Goal: Answer question/provide support

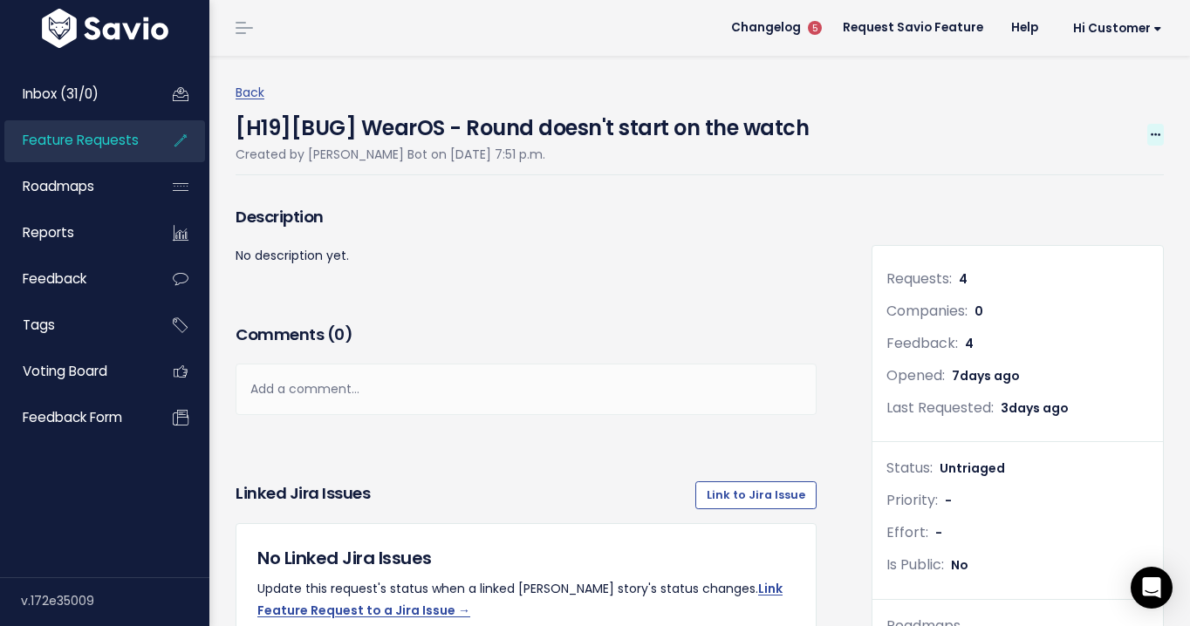
click at [1154, 134] on icon at bounding box center [1156, 135] width 10 height 11
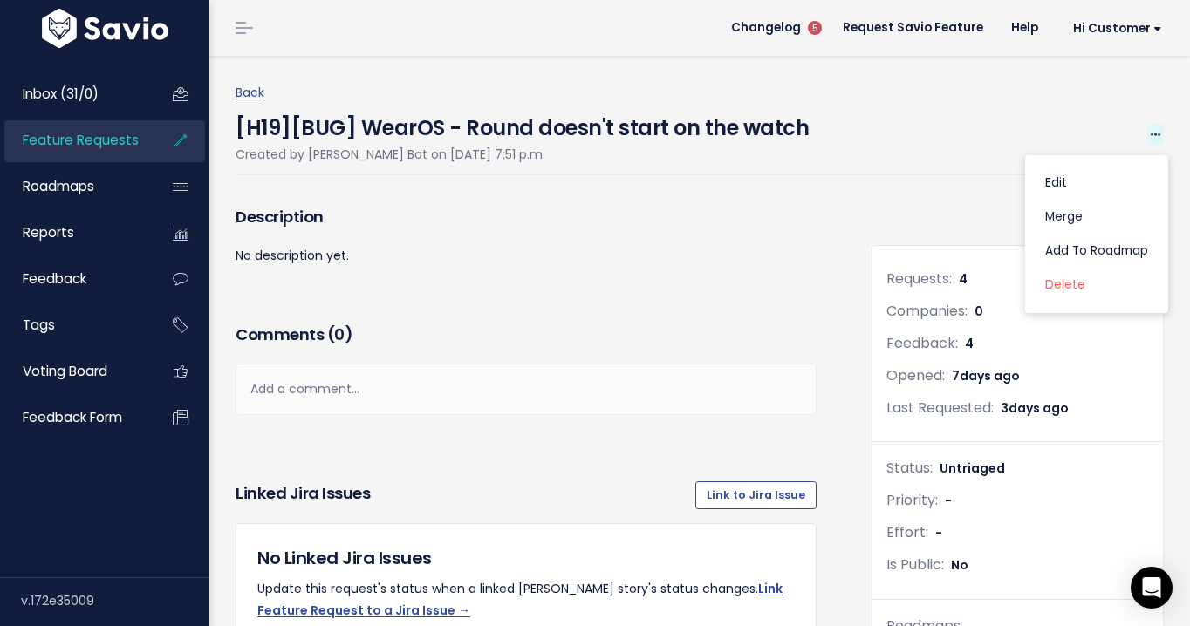
click at [1154, 133] on icon at bounding box center [1156, 135] width 10 height 11
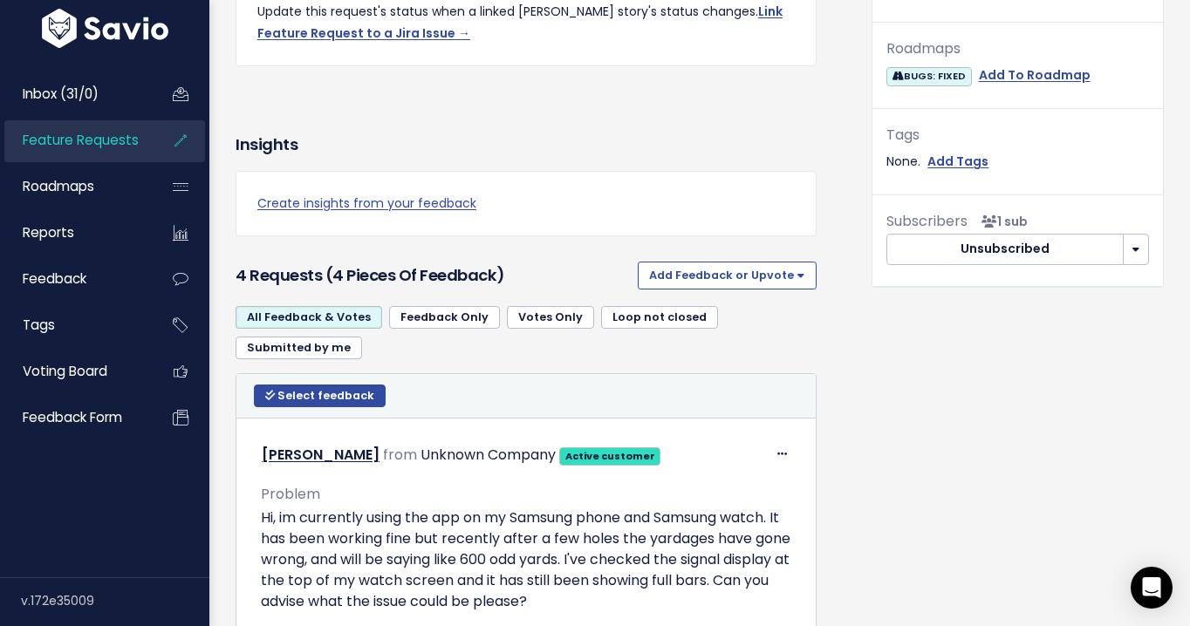
scroll to position [614, 0]
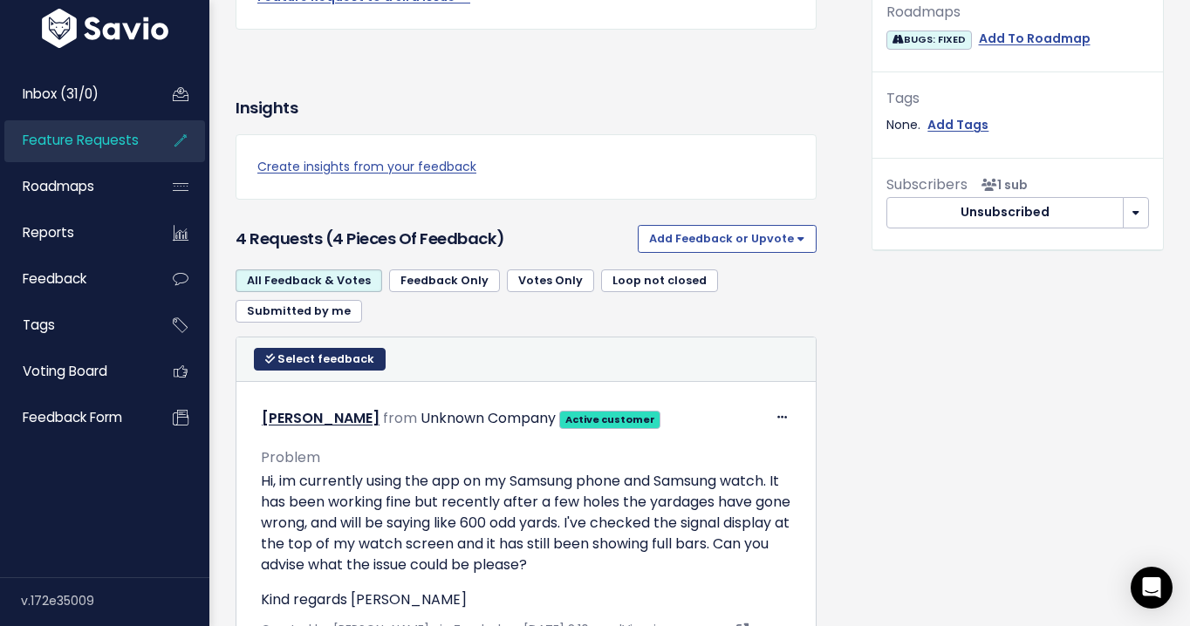
click at [322, 369] on button "Select feedback" at bounding box center [320, 359] width 132 height 23
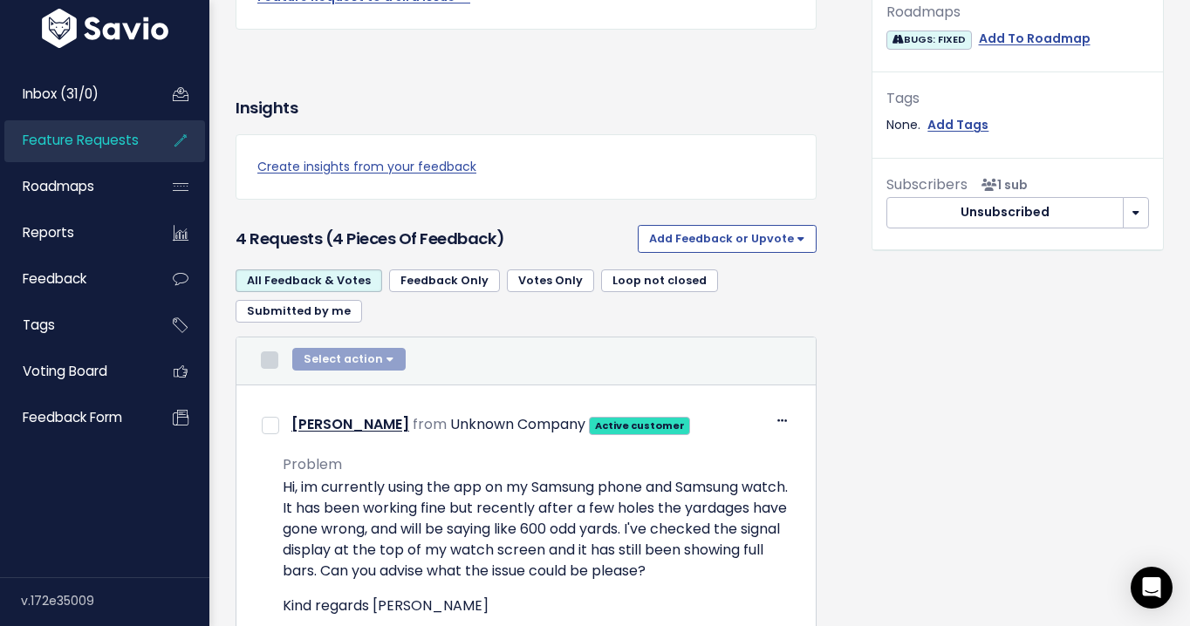
click at [273, 357] on input "checkbox" at bounding box center [269, 360] width 17 height 17
checkbox input "true"
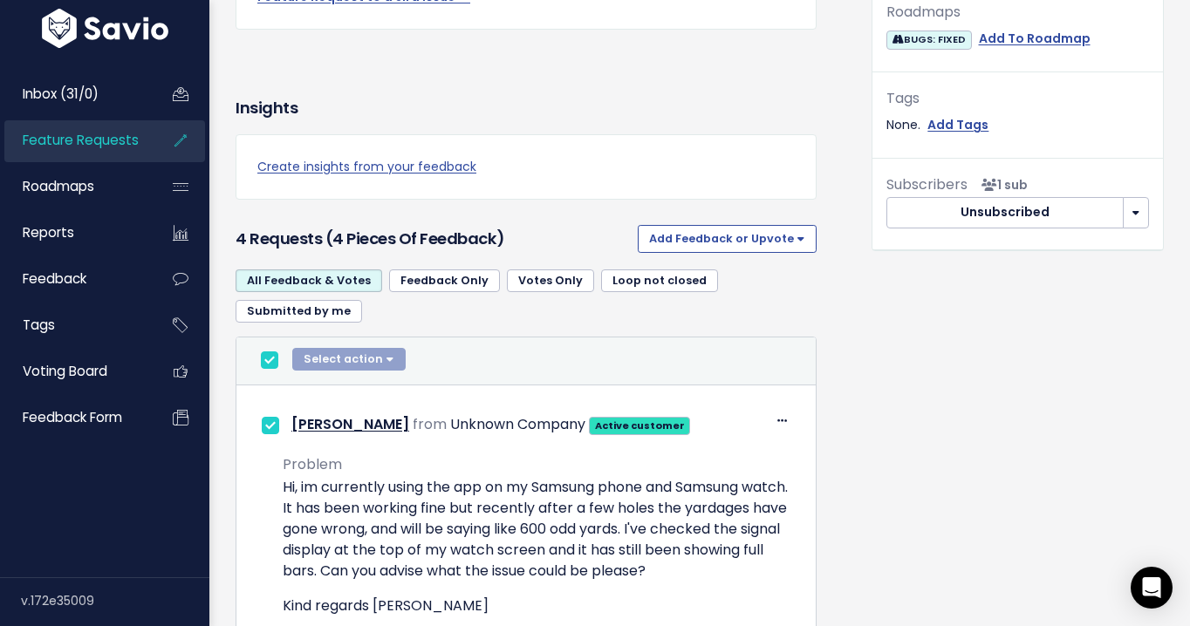
checkbox input "true"
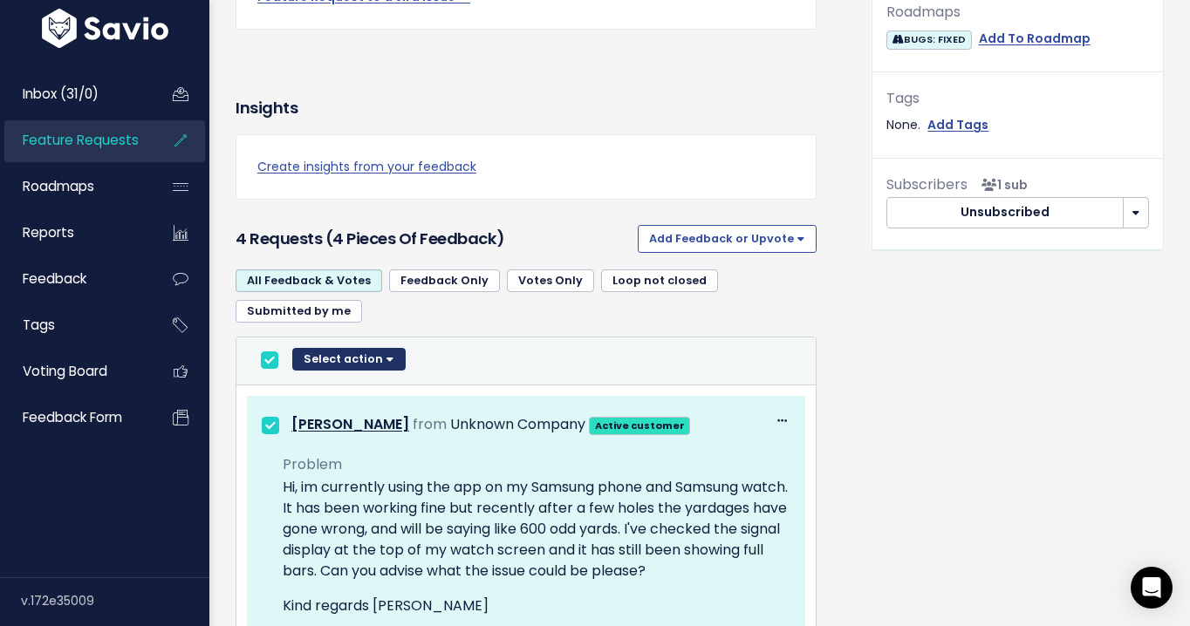
click at [368, 364] on button "Select action" at bounding box center [348, 359] width 113 height 23
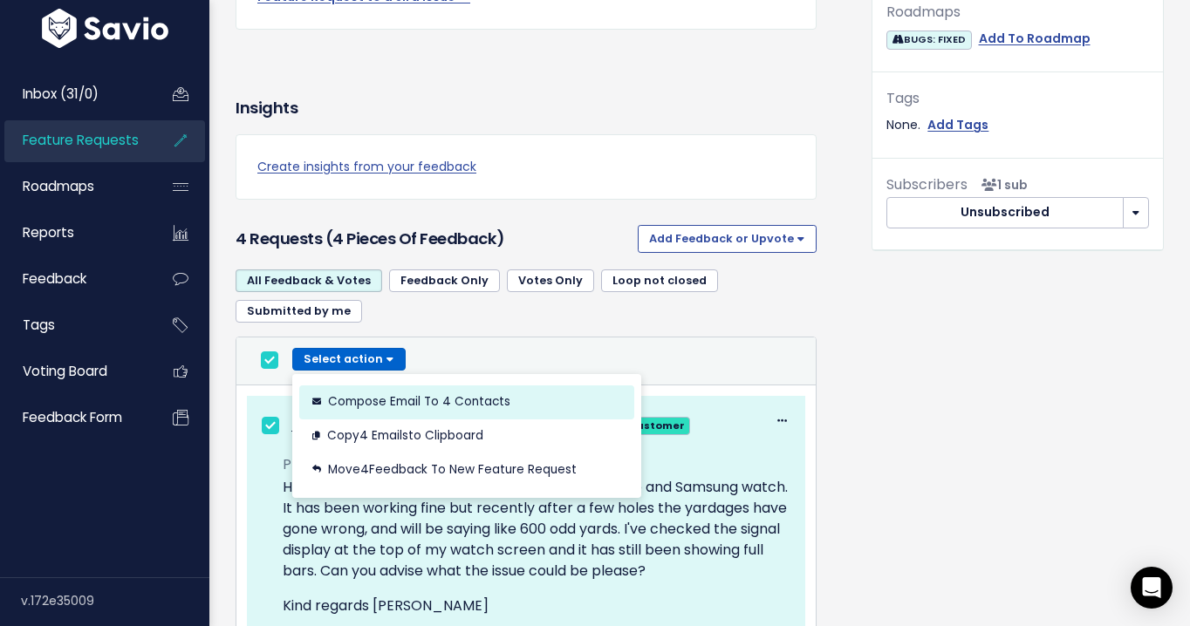
click at [420, 406] on button "Compose Email to 4 Contacts" at bounding box center [466, 402] width 335 height 34
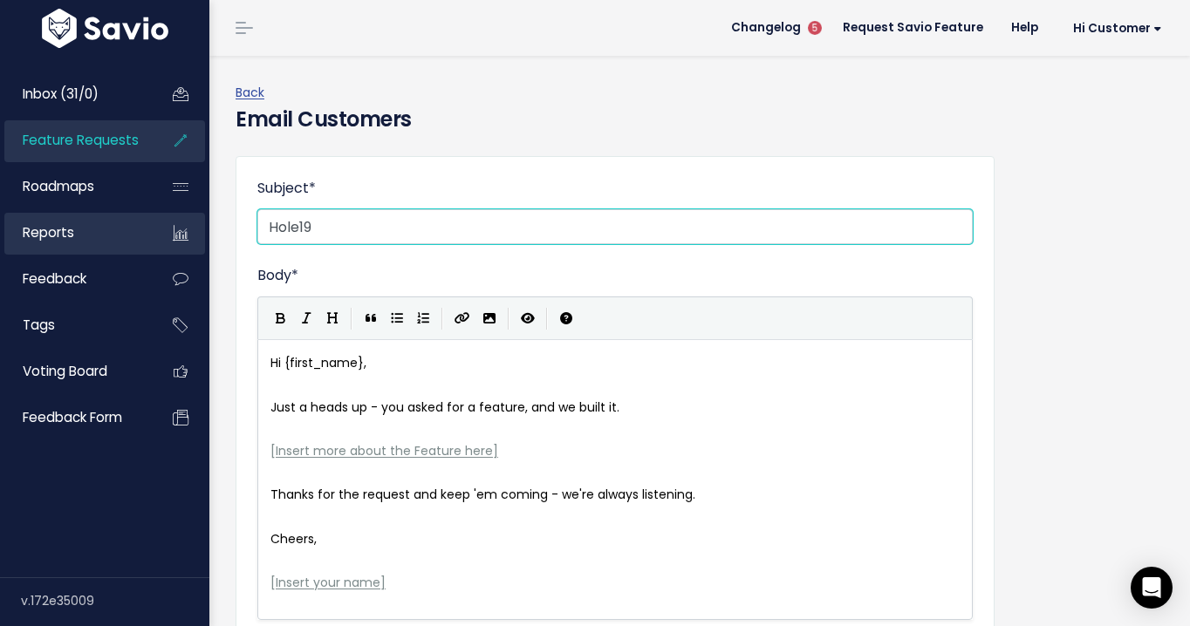
drag, startPoint x: 370, startPoint y: 229, endPoint x: 171, endPoint y: 227, distance: 198.9
click at [171, 227] on div "Inbox (31/0) Feature Requests Roadmaps" at bounding box center [595, 469] width 1190 height 938
paste input "Issue Fixed – Please Update to Version 5.15.5 on Both Devices"
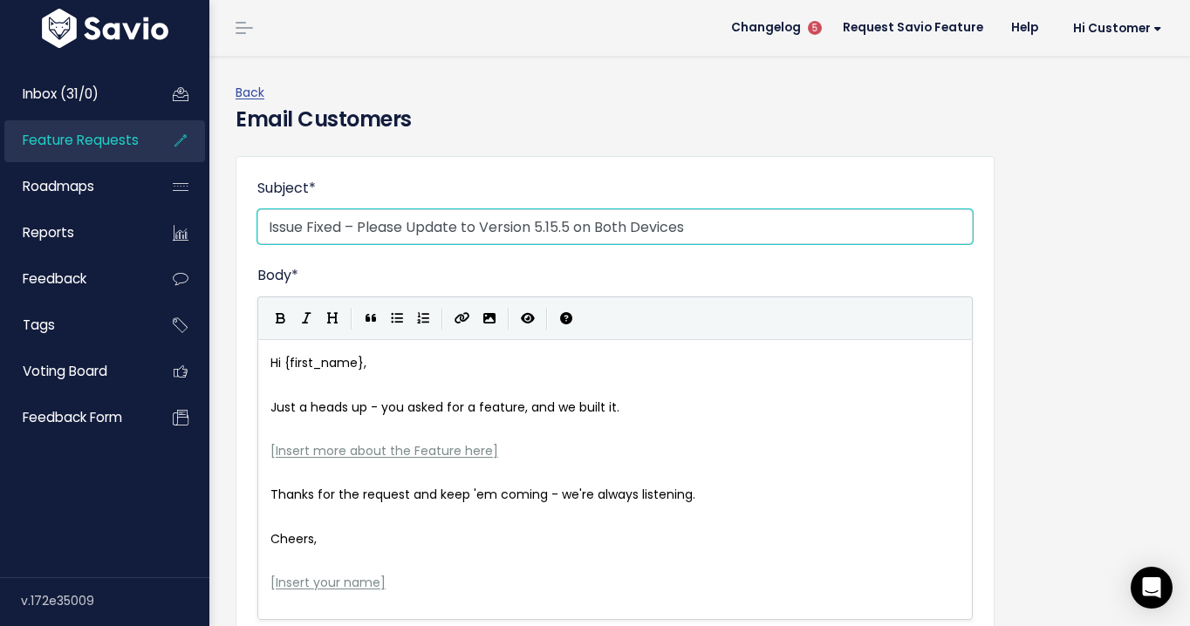
click at [263, 227] on input "Issue Fixed – Please Update to Version 5.15.5 on Both Devices" at bounding box center [614, 226] width 715 height 35
type input "Hole19 Issue Fixed – Please Update to Version 5.15.5 on Both Devices"
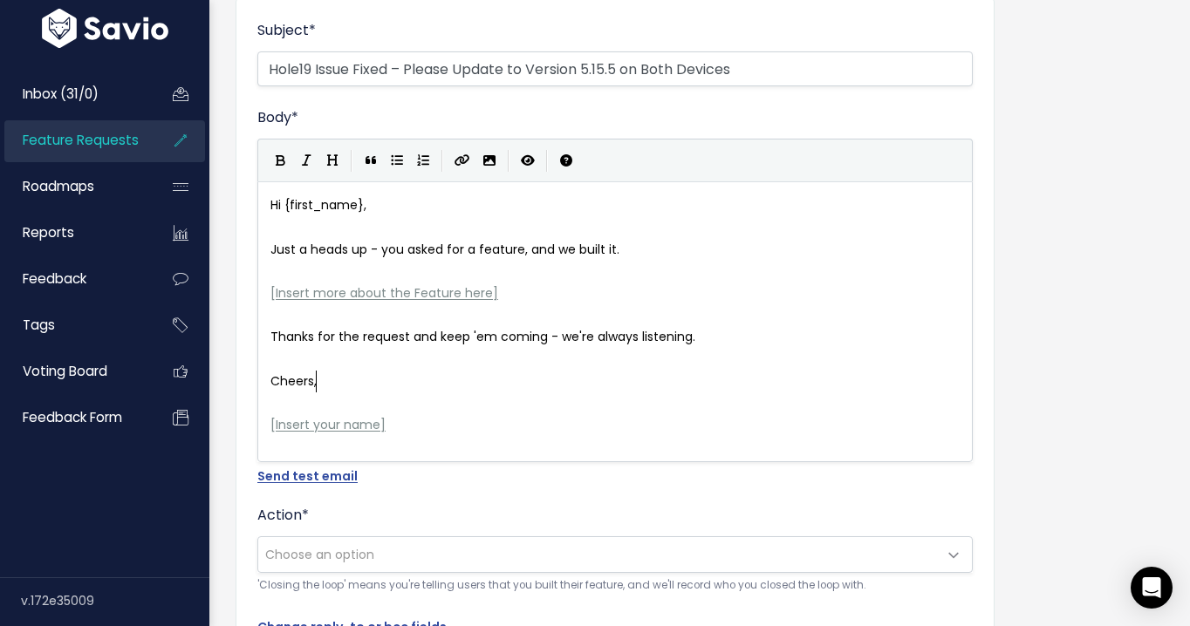
scroll to position [6, 0]
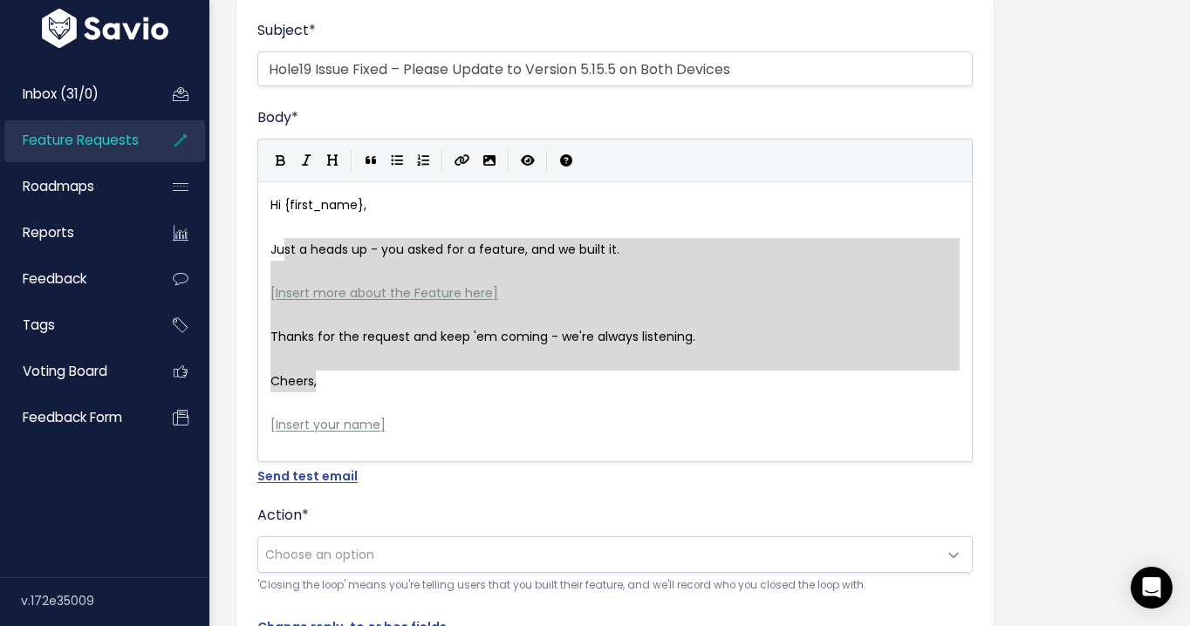
type textarea "Just a heads up - you asked for a feature, and we built it. [Insert more about …"
drag, startPoint x: 333, startPoint y: 382, endPoint x: 263, endPoint y: 244, distance: 154.5
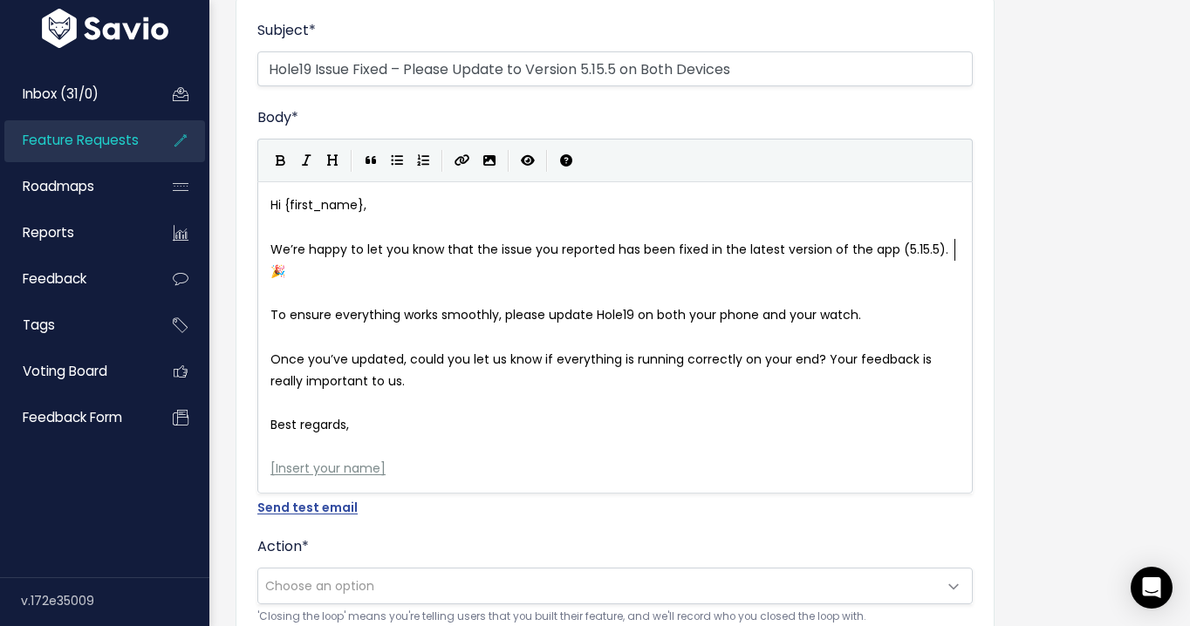
click at [963, 246] on div "x Hi {first_name}, ​ We’re happy to let you know that the issue you reported ha…" at bounding box center [637, 337] width 740 height 292
type textarea "phone"
drag, startPoint x: 755, startPoint y: 292, endPoint x: 715, endPoint y: 292, distance: 40.1
click at [280, 158] on icon "Bold" at bounding box center [281, 160] width 10 height 12
type textarea "watch"
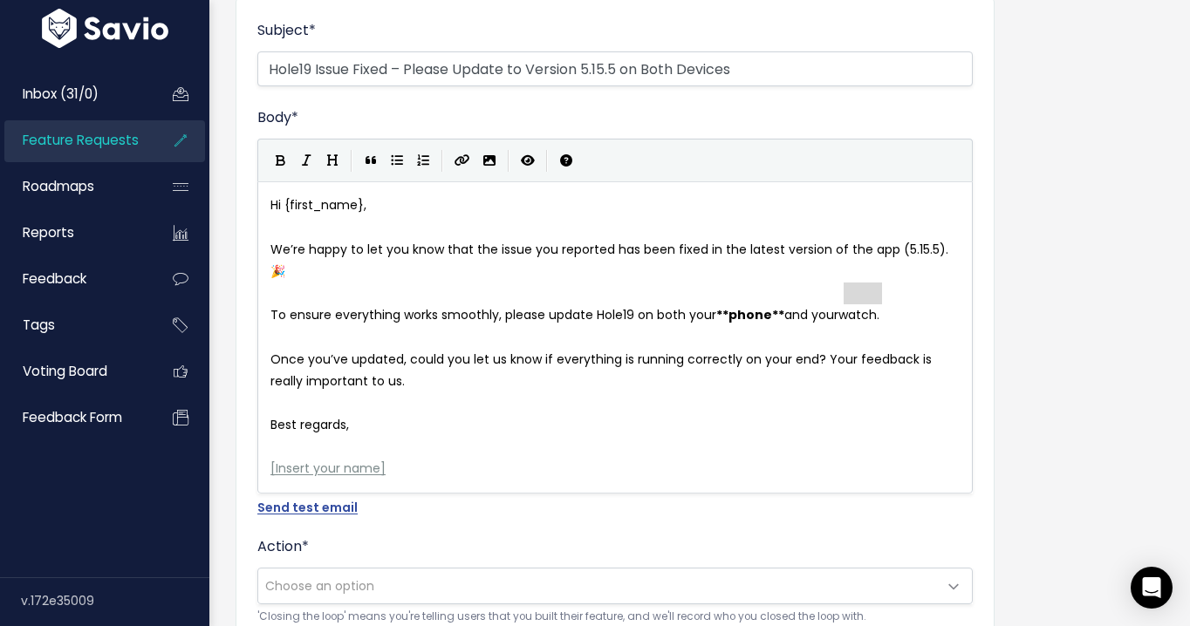
drag, startPoint x: 881, startPoint y: 295, endPoint x: 844, endPoint y: 296, distance: 37.5
click at [280, 164] on icon "Bold" at bounding box center [281, 160] width 10 height 12
click at [344, 349] on pre "Once you’ve updated, could you let us know if everything is running correctly o…" at bounding box center [615, 371] width 696 height 44
click at [443, 357] on pre "Once you’ve updated, could you let us know if everything is running correctly o…" at bounding box center [615, 371] width 696 height 44
click at [390, 414] on pre "Best regards," at bounding box center [615, 425] width 696 height 22
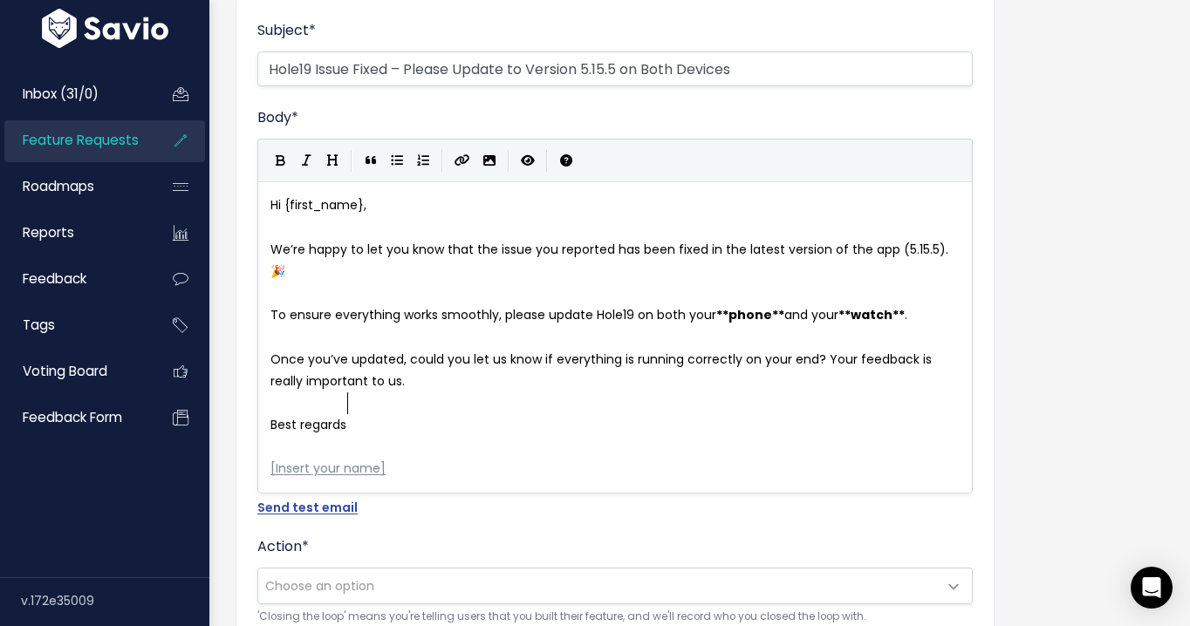
type textarea "."
click at [365, 460] on span "Insert your name" at bounding box center [328, 468] width 105 height 17
drag, startPoint x: 377, startPoint y: 448, endPoint x: 276, endPoint y: 448, distance: 101.2
type textarea "Mafalda Gil - Hole19 Team"
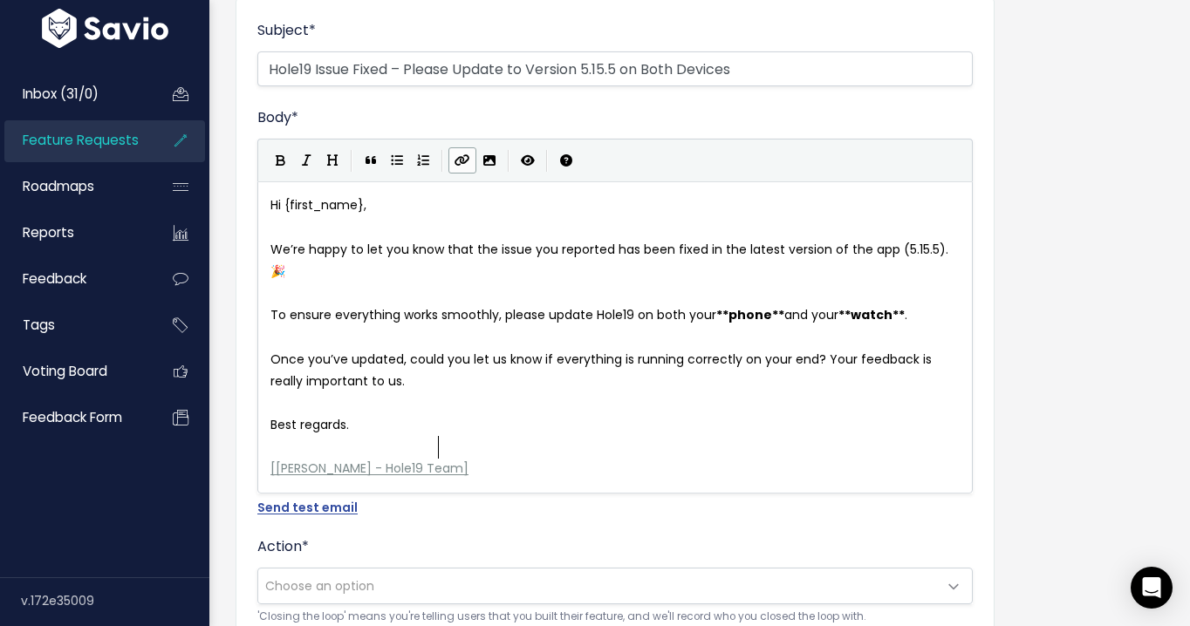
scroll to position [6, 161]
click at [386, 414] on pre "Best regards." at bounding box center [615, 425] width 696 height 22
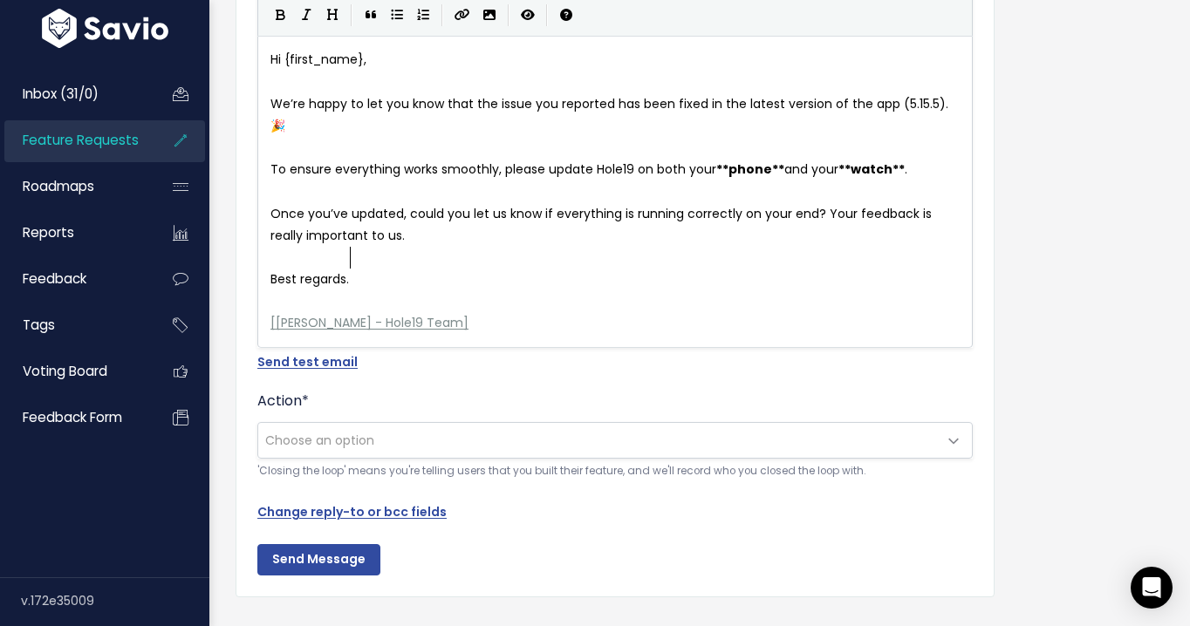
scroll to position [321, 0]
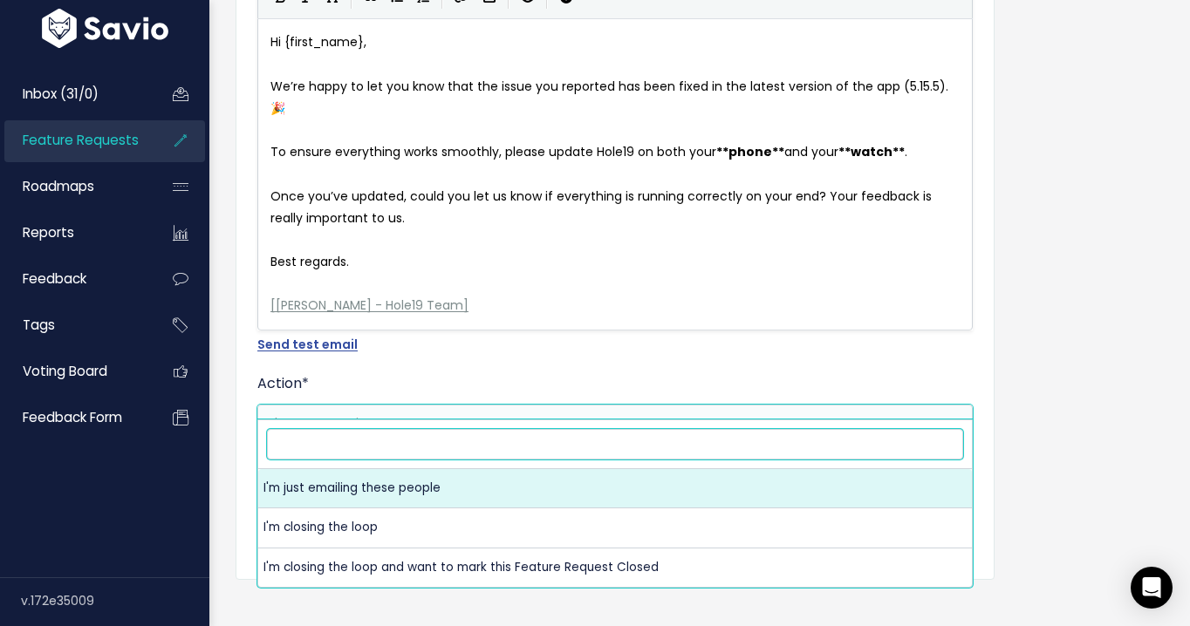
click at [480, 382] on div "Action * Choose an option I'm just emailing these people I'm closing the loop I…" at bounding box center [614, 418] width 715 height 90
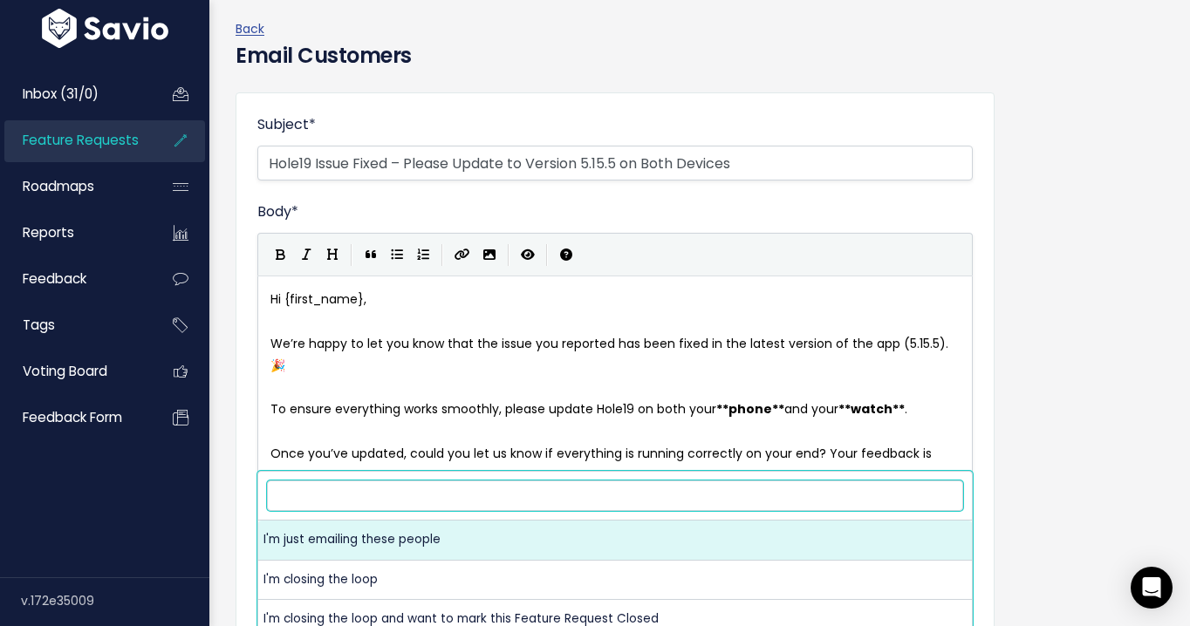
scroll to position [0, 0]
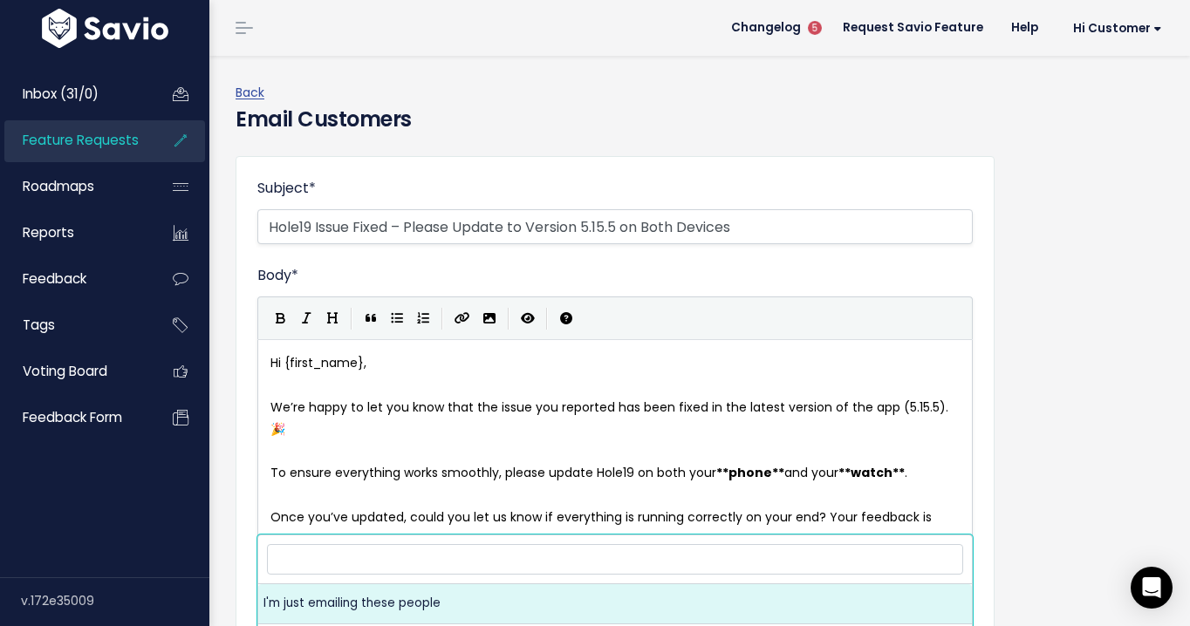
click at [352, 399] on div "Hi {first_name}, ​ We’re happy to let you know that the issue you reported has …" at bounding box center [615, 494] width 696 height 285
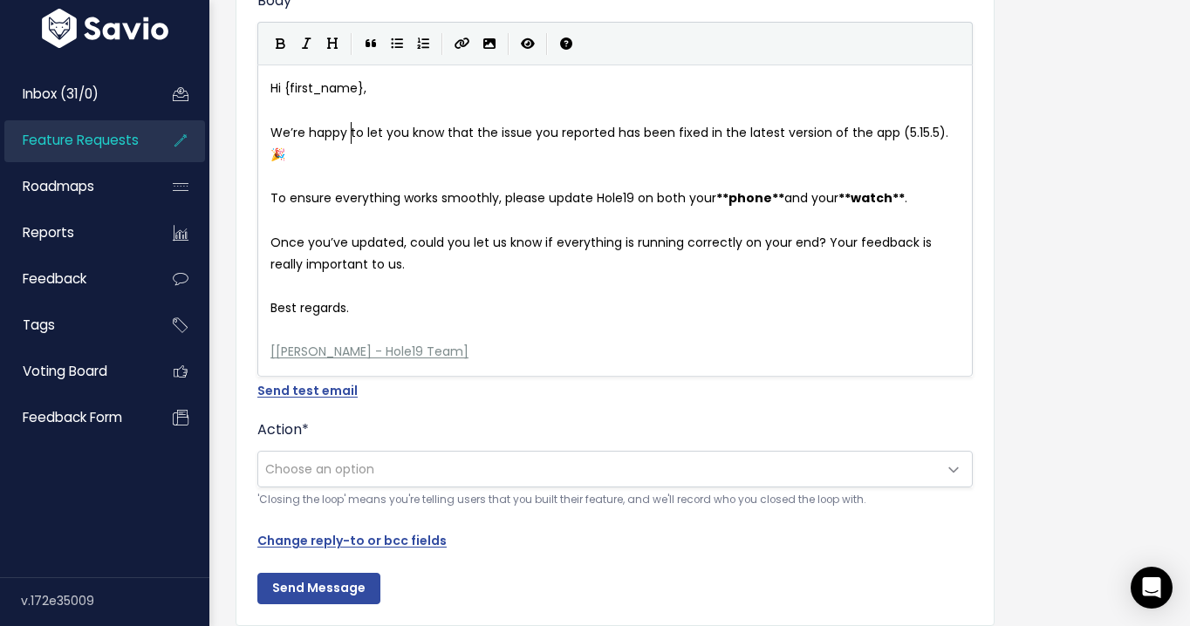
scroll to position [321, 0]
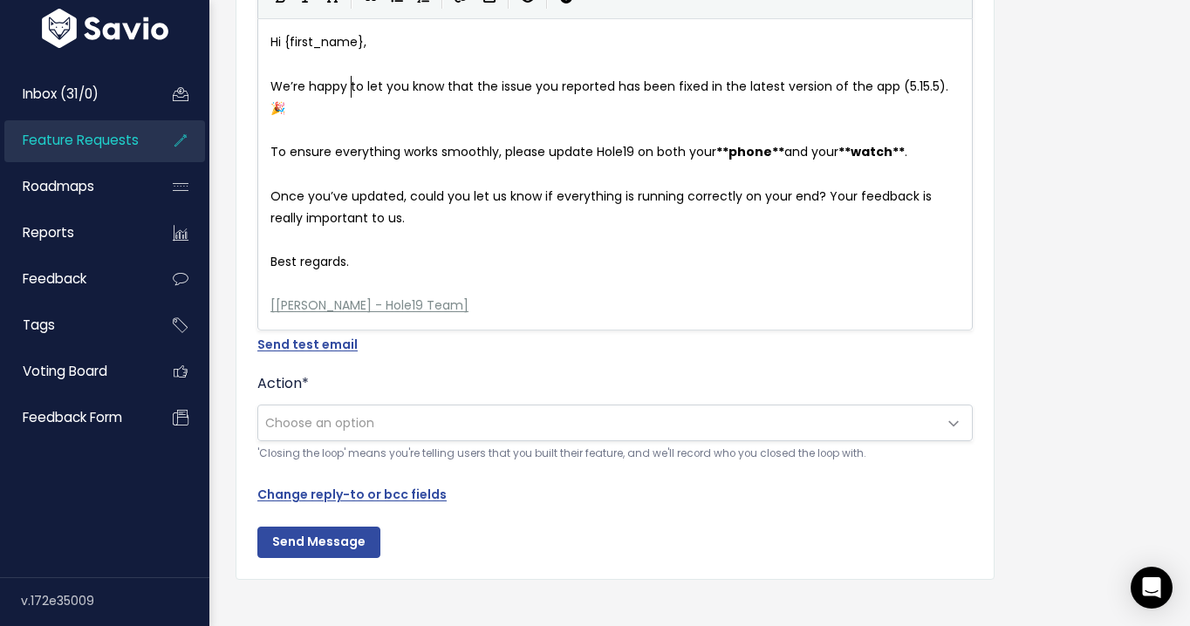
click at [460, 406] on span "Choose an option" at bounding box center [597, 423] width 679 height 35
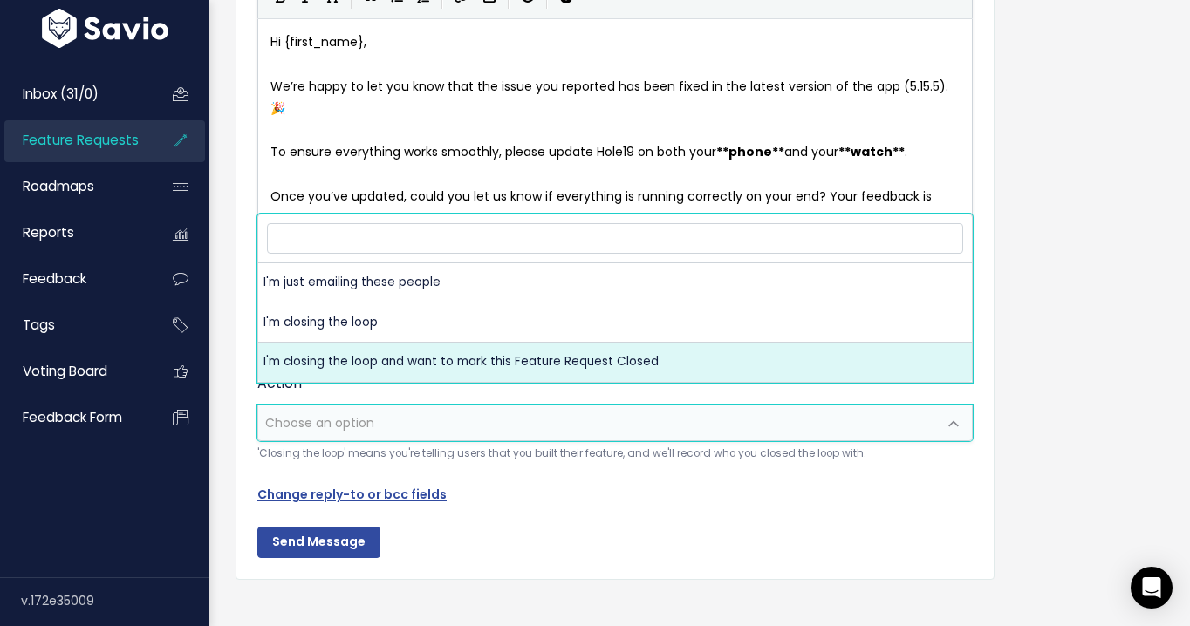
select select "ACTION_CLOSE_LOOP_AND_MARK_FR_NOTIFIED"
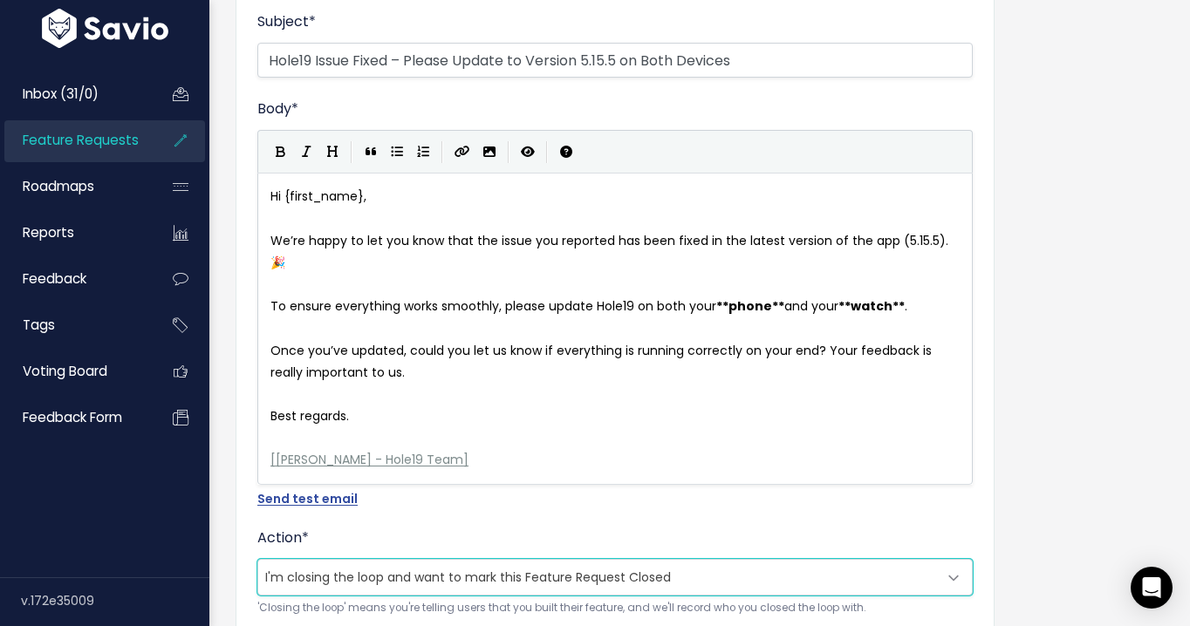
scroll to position [162, 0]
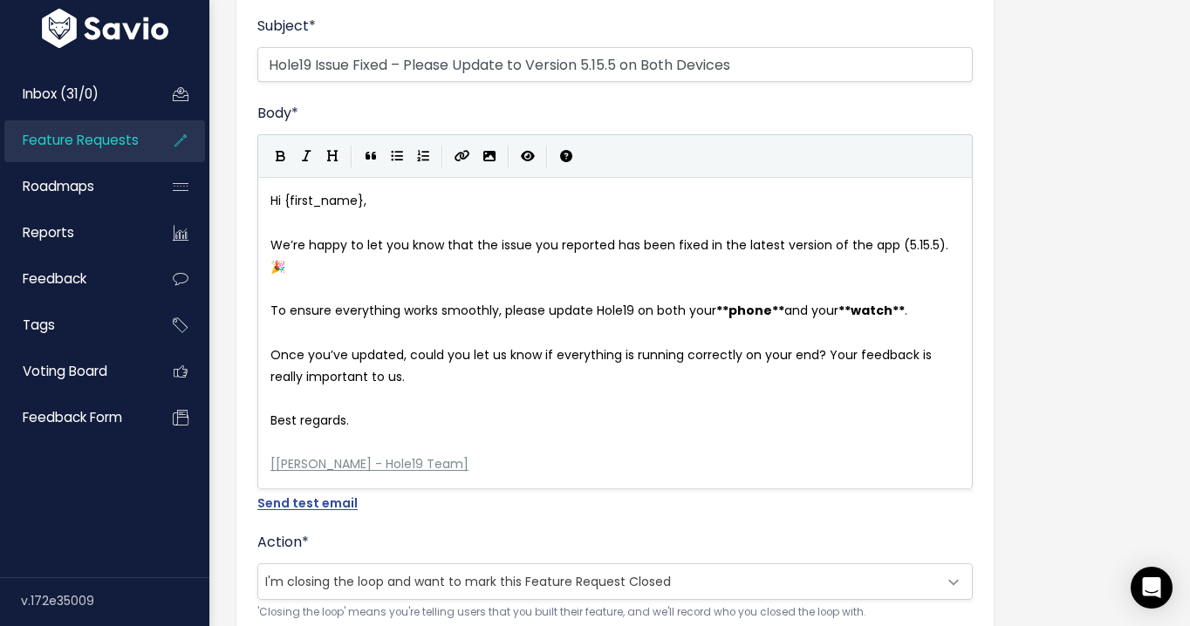
click at [533, 388] on pre "​" at bounding box center [615, 399] width 696 height 22
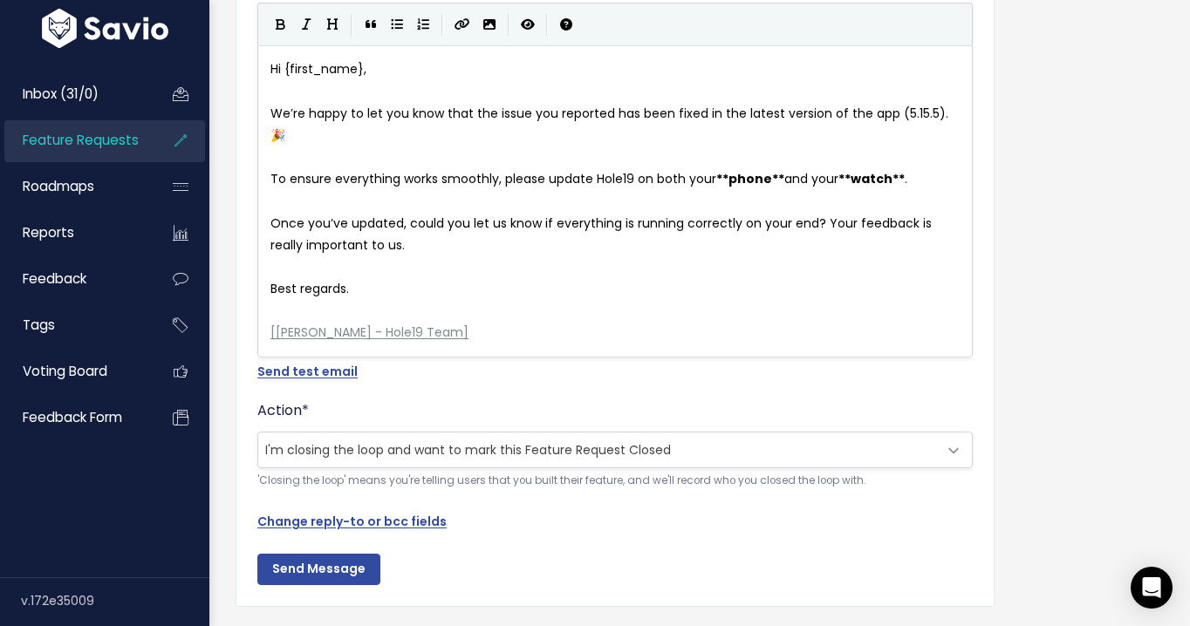
scroll to position [321, 0]
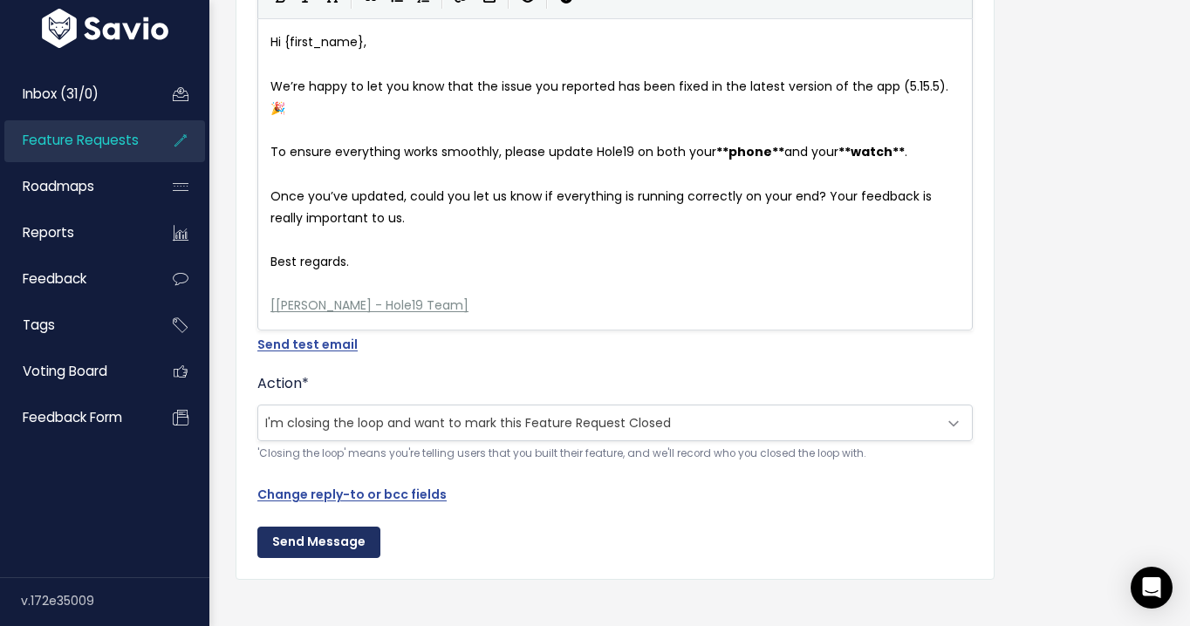
click at [324, 527] on input "Send Message" at bounding box center [318, 542] width 123 height 31
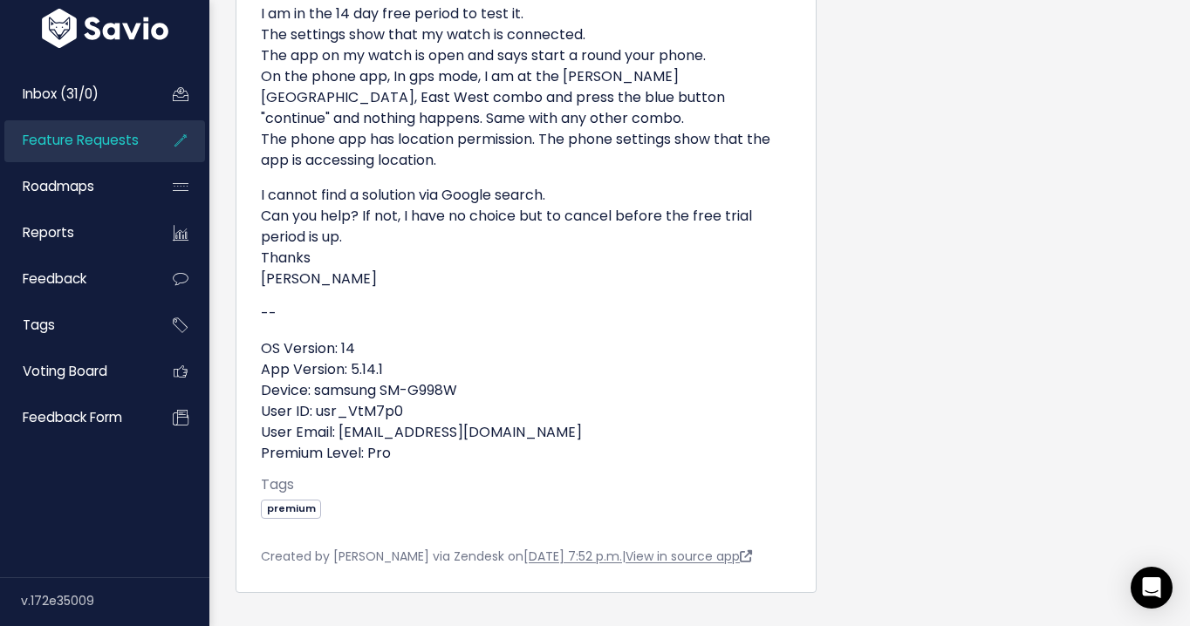
scroll to position [1870, 0]
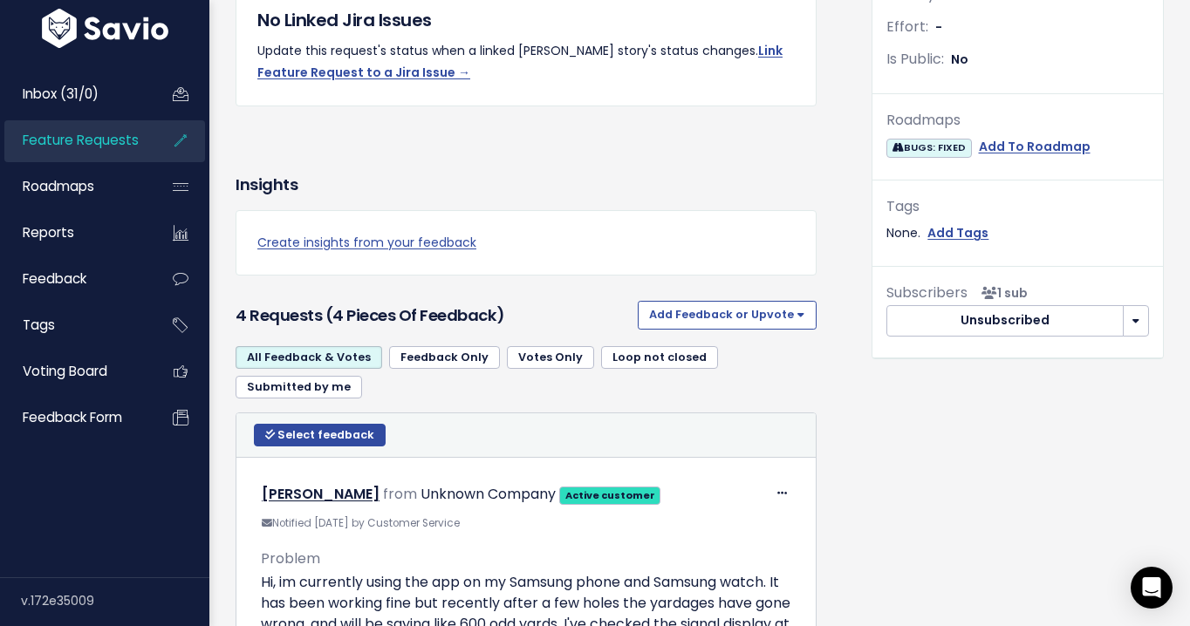
scroll to position [798, 0]
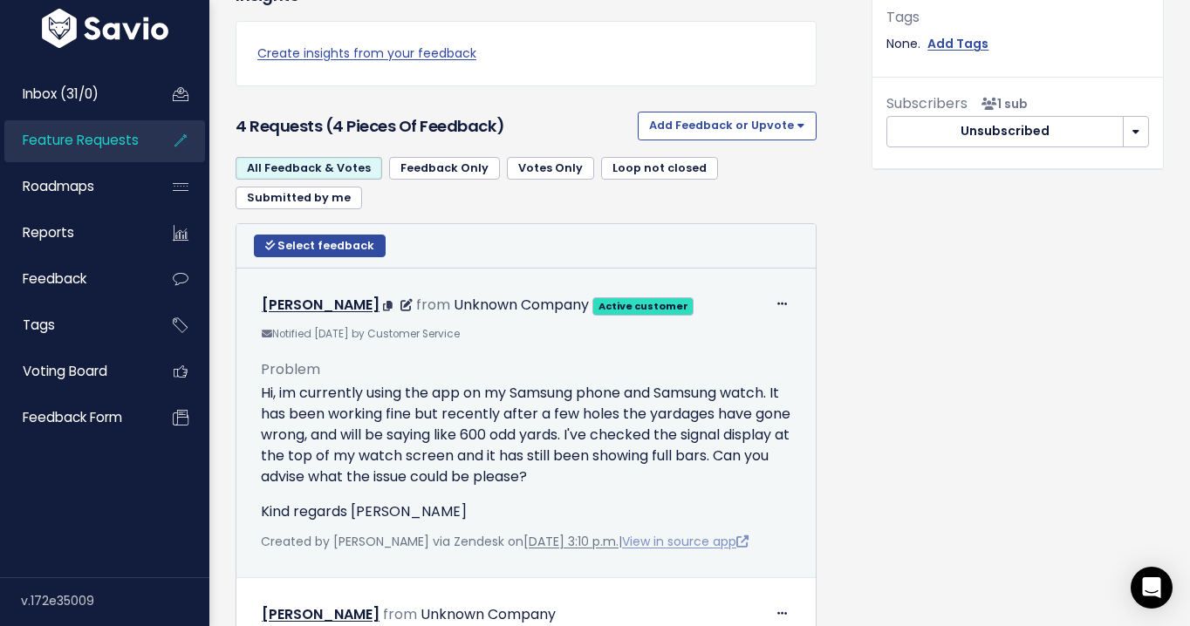
click at [692, 540] on link "View in source app" at bounding box center [685, 541] width 126 height 17
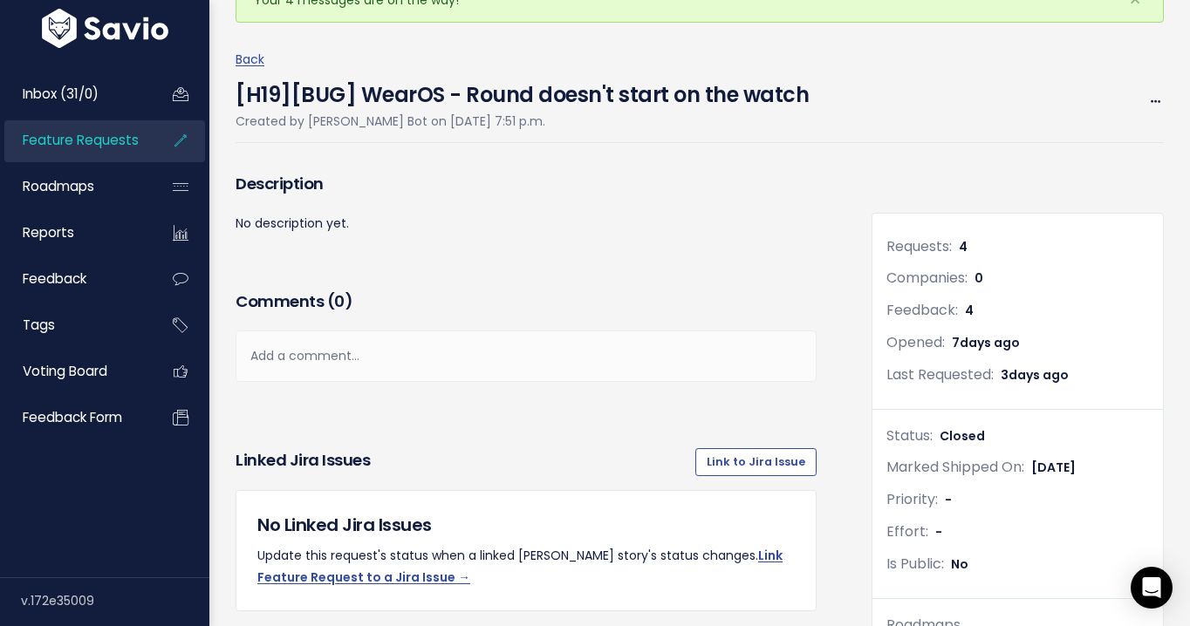
scroll to position [0, 0]
